Goal: Task Accomplishment & Management: Use online tool/utility

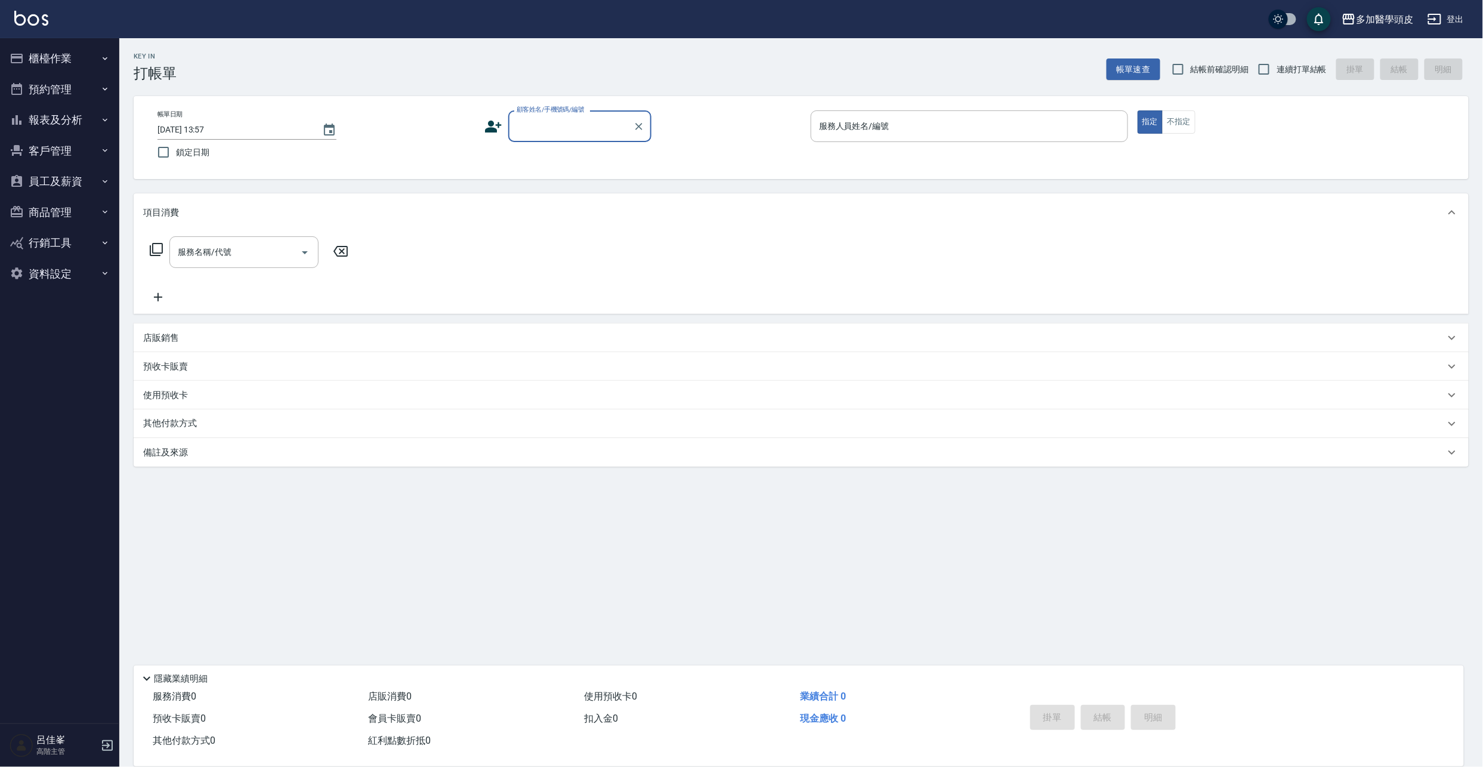
click at [580, 130] on input "顧客姓名/手機號碼/編號" at bounding box center [571, 126] width 115 height 21
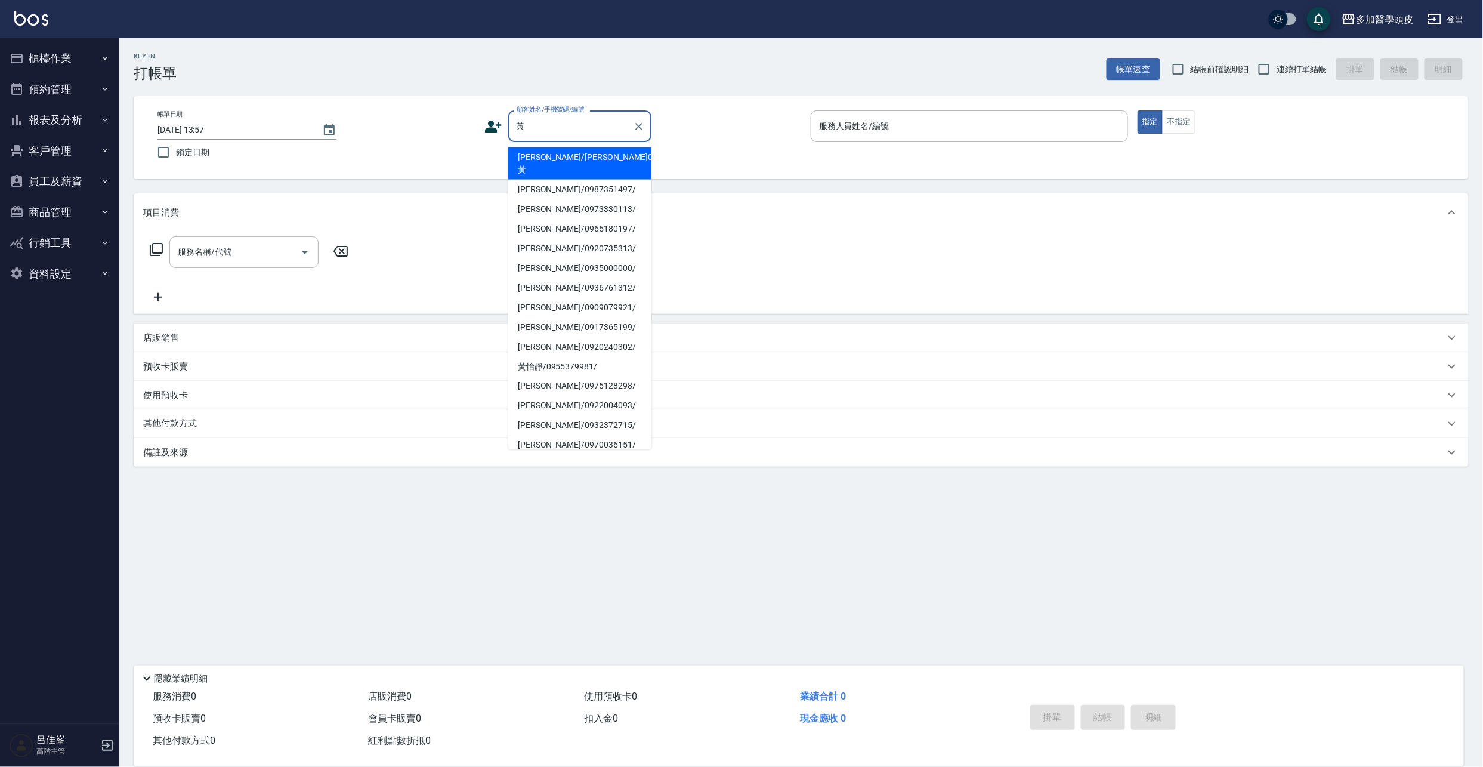
click at [560, 219] on li "[PERSON_NAME]/0965180197/" at bounding box center [579, 229] width 143 height 20
type input "[PERSON_NAME]/0965180197/"
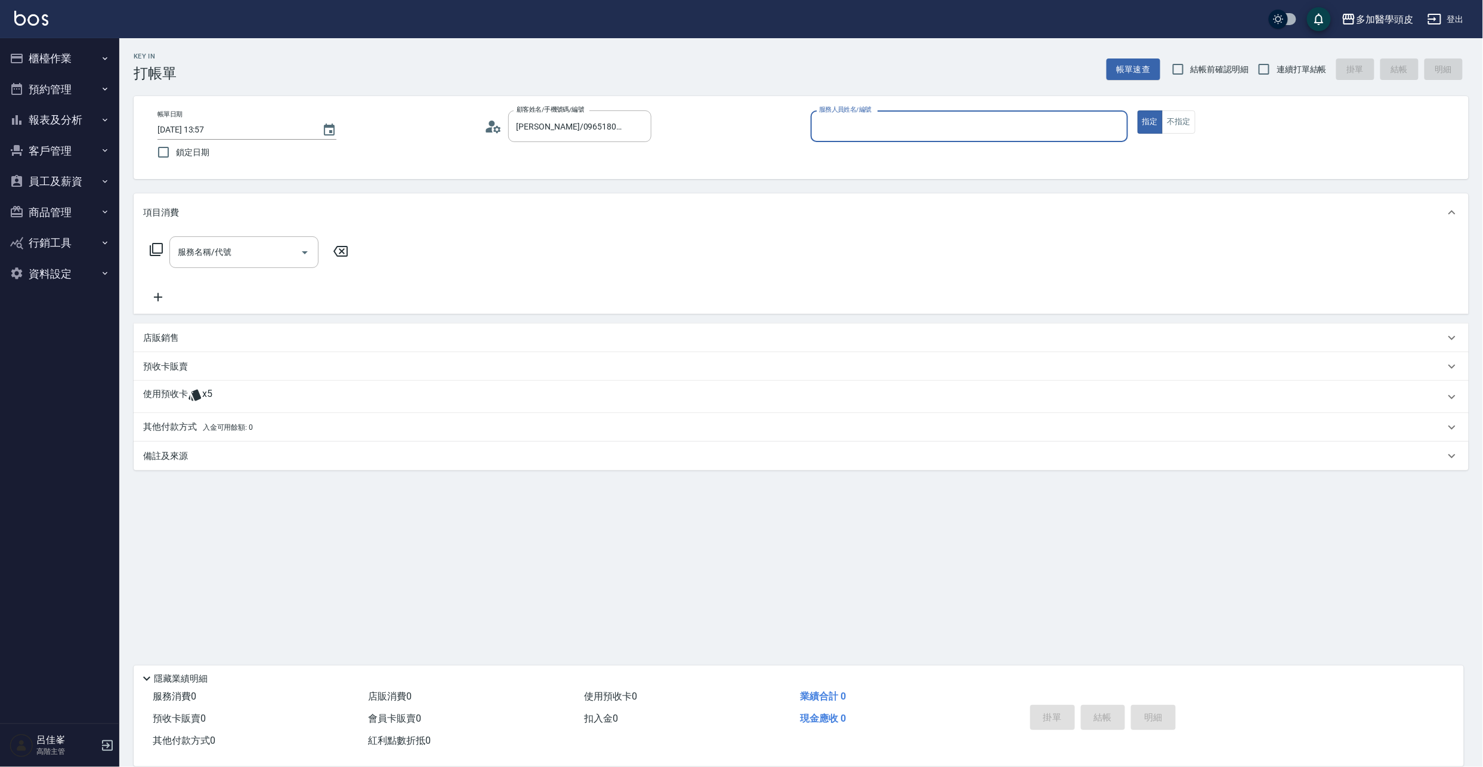
click at [192, 397] on icon at bounding box center [195, 395] width 14 height 14
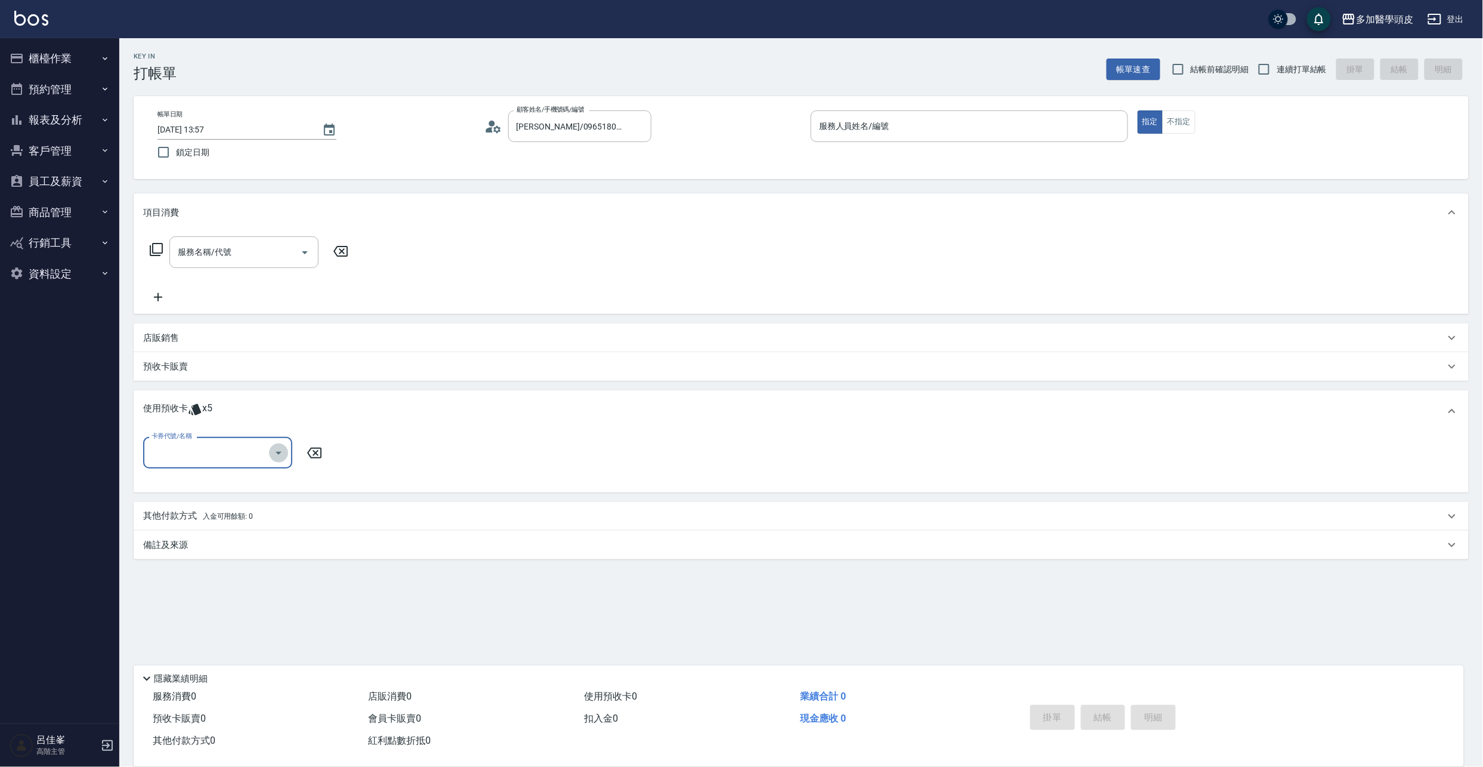
click at [273, 456] on icon "Open" at bounding box center [279, 453] width 14 height 14
click at [246, 505] on div "育髮課程3堂 剩餘1張" at bounding box center [217, 503] width 149 height 20
type input "育髮課程3[PERSON_NAME]"
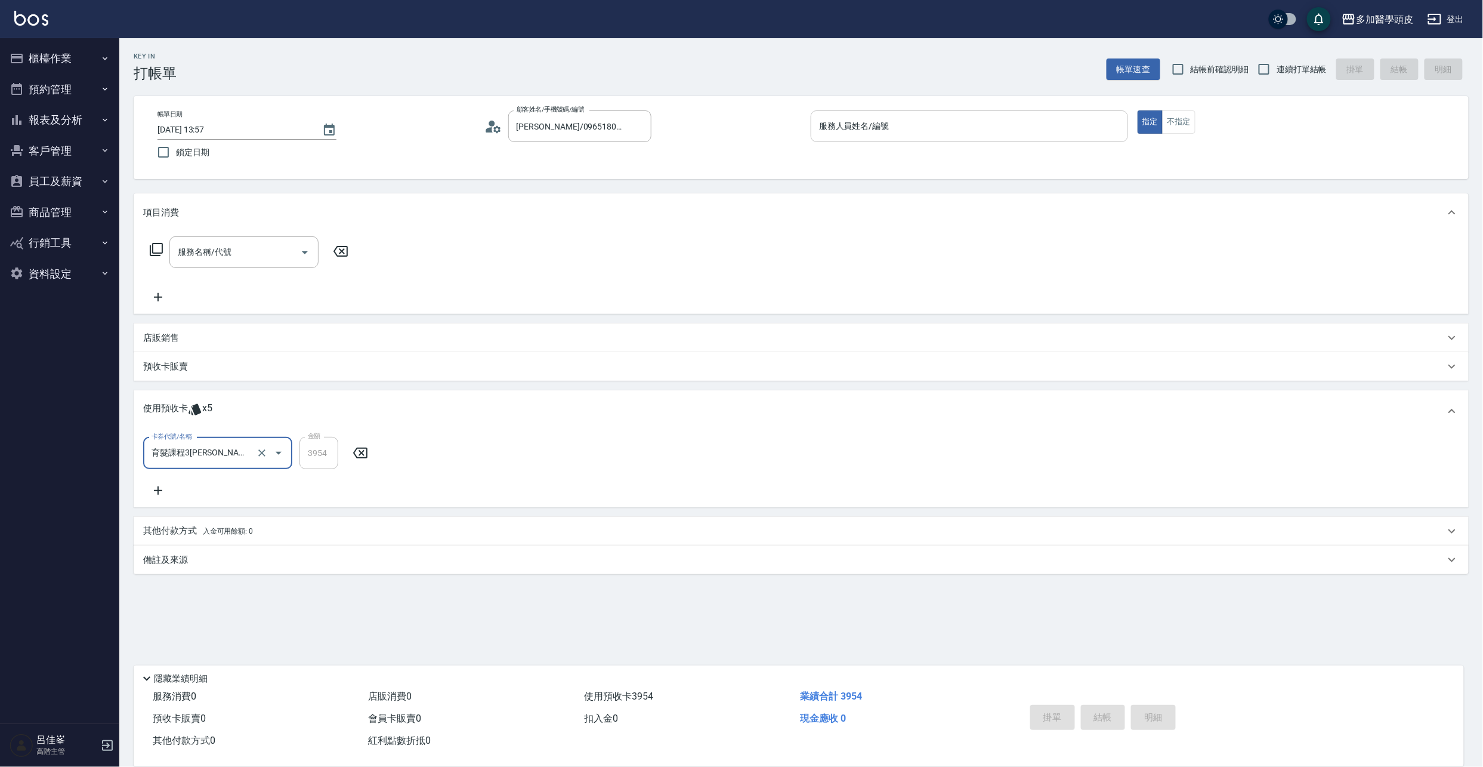
click at [908, 118] on input "服務人員姓名/編號" at bounding box center [969, 126] width 307 height 21
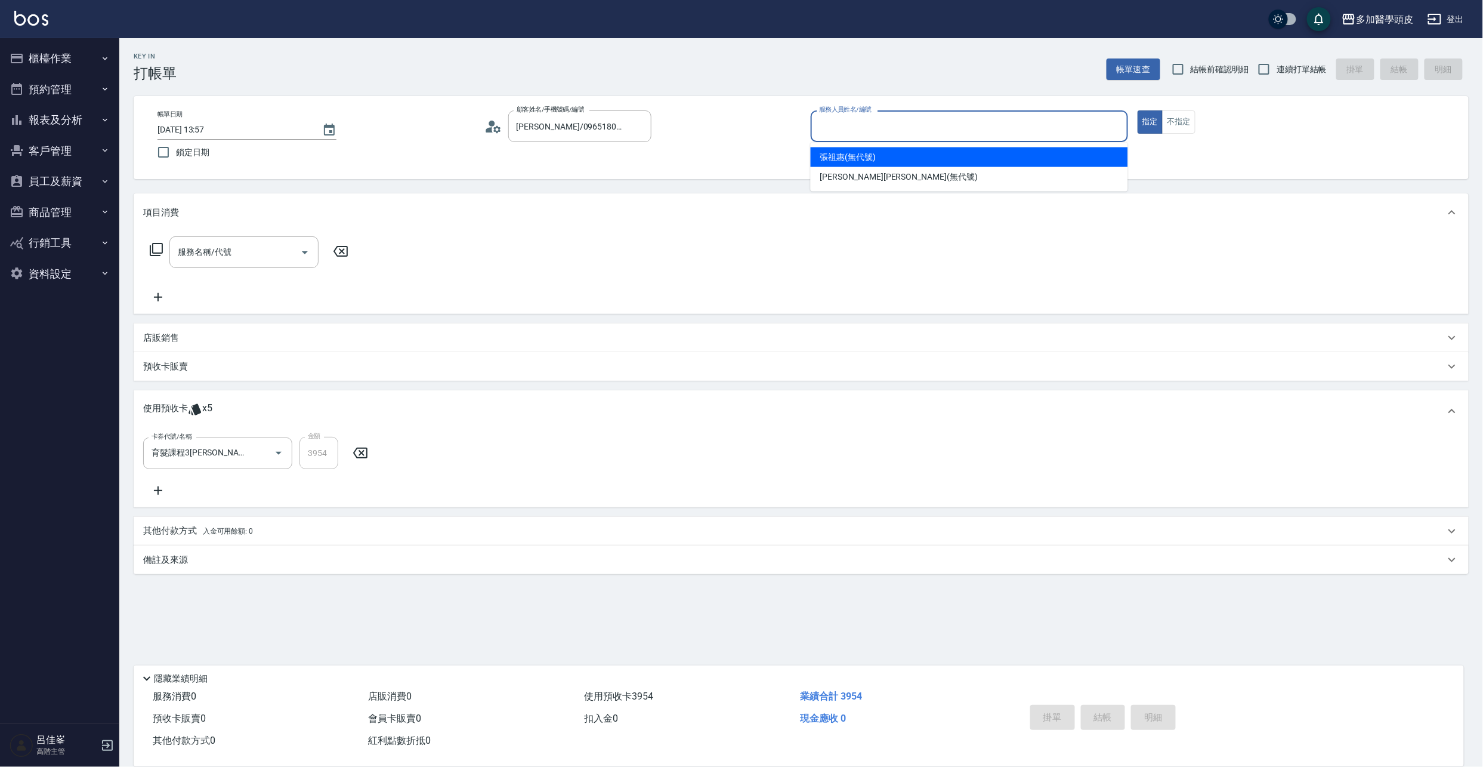
click at [881, 158] on div "[PERSON_NAME](無代號)" at bounding box center [969, 157] width 317 height 20
type input "[PERSON_NAME](無代號)"
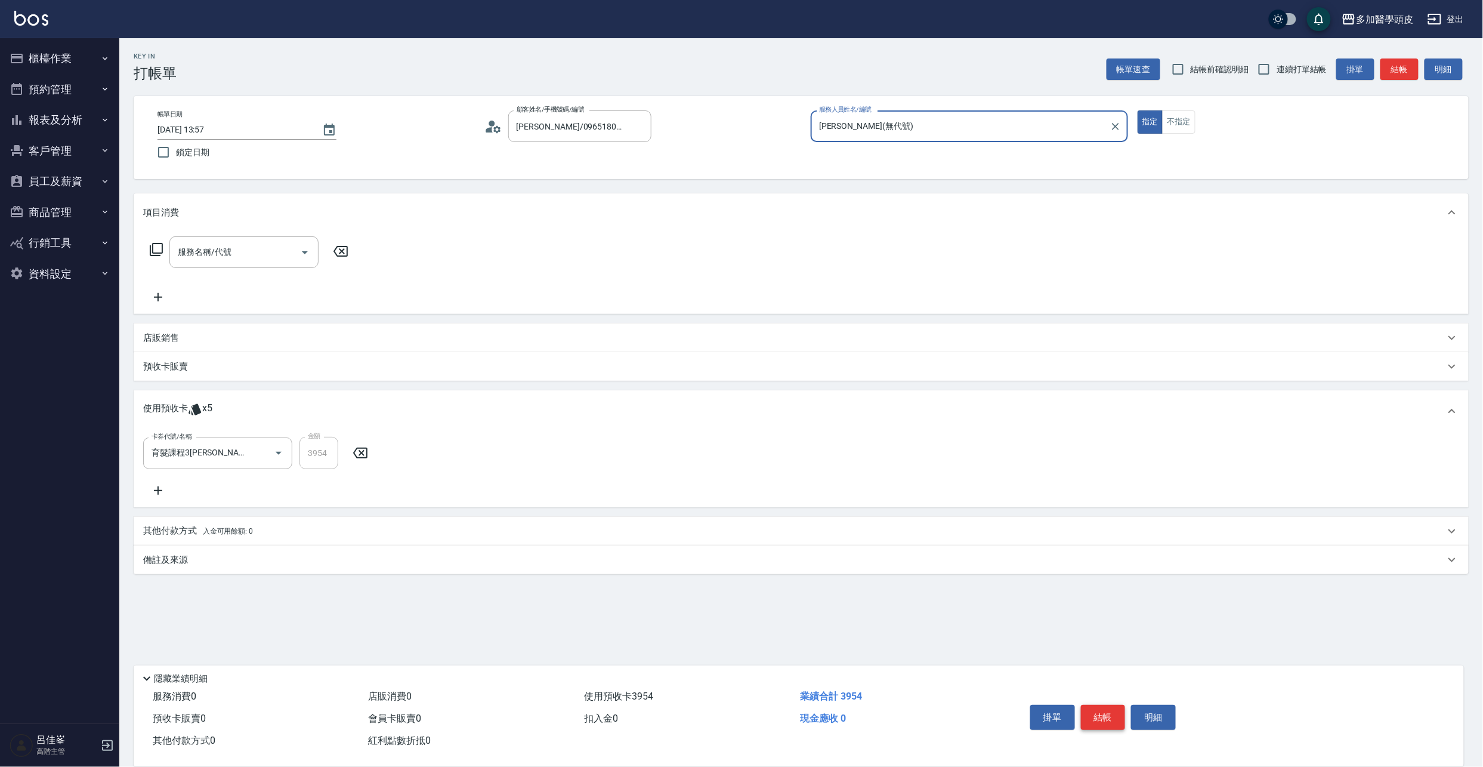
drag, startPoint x: 1101, startPoint y: 705, endPoint x: 1108, endPoint y: 707, distance: 7.3
click at [1104, 705] on button "結帳" at bounding box center [1103, 717] width 45 height 25
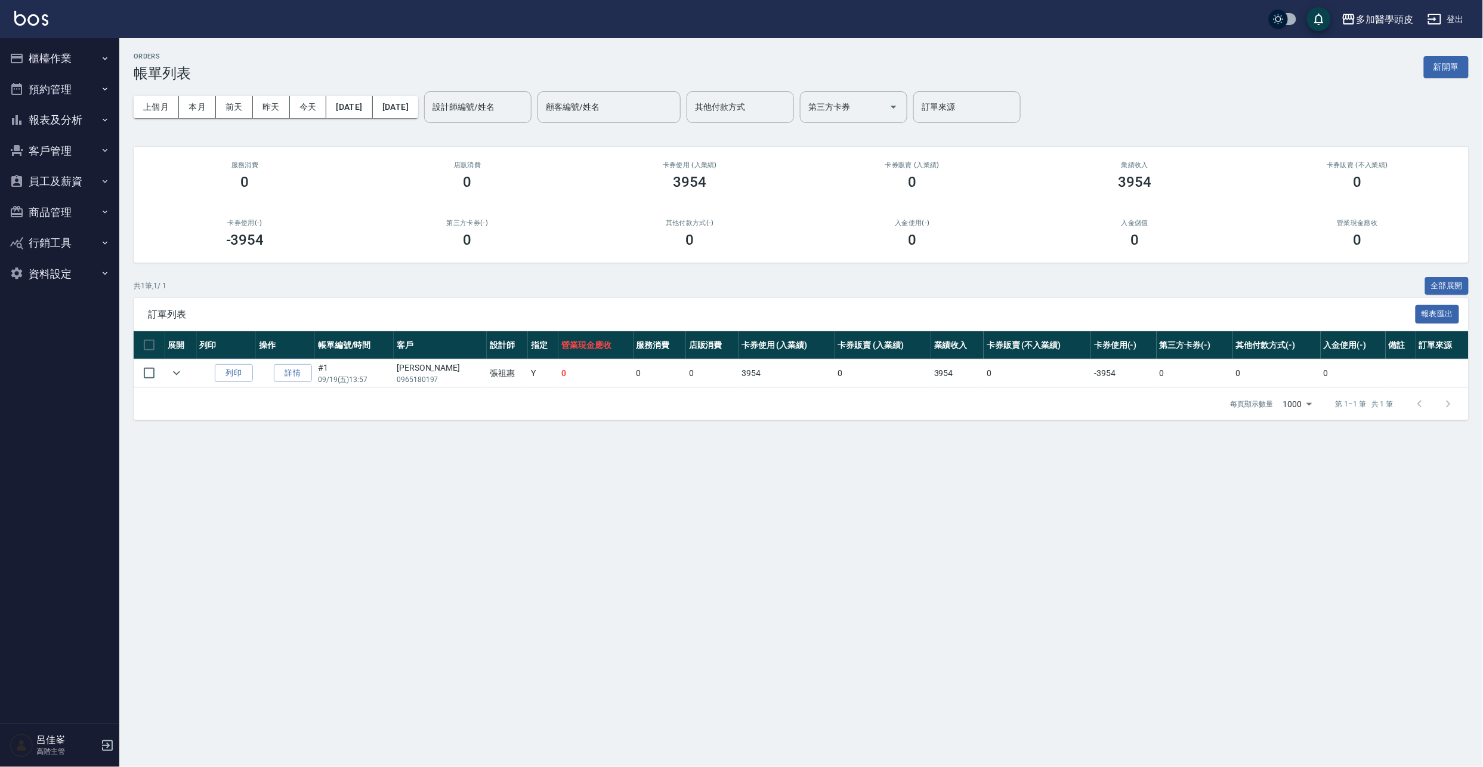
click at [44, 57] on button "櫃檯作業" at bounding box center [60, 58] width 110 height 31
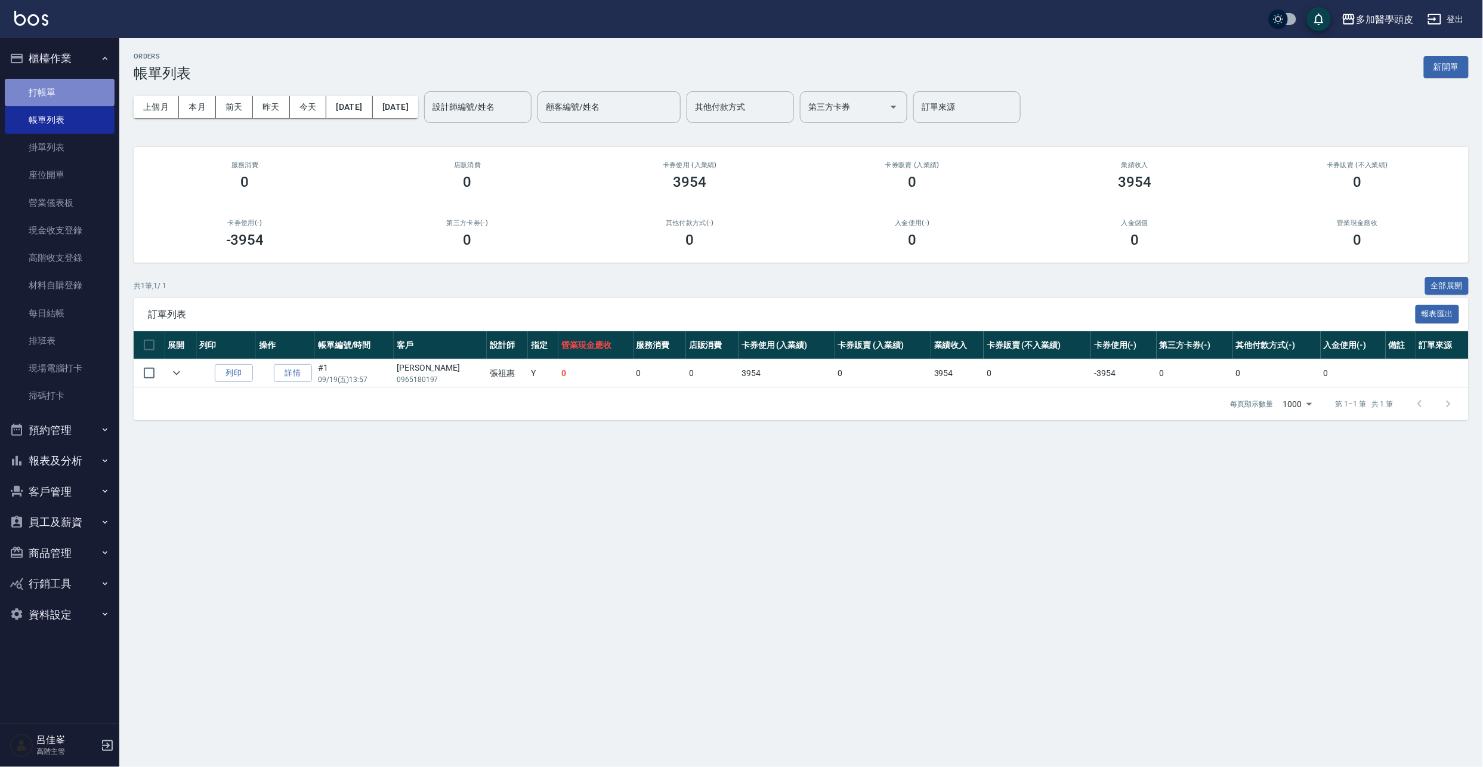
click at [66, 89] on link "打帳單" at bounding box center [60, 92] width 110 height 27
